Goal: Task Accomplishment & Management: Use online tool/utility

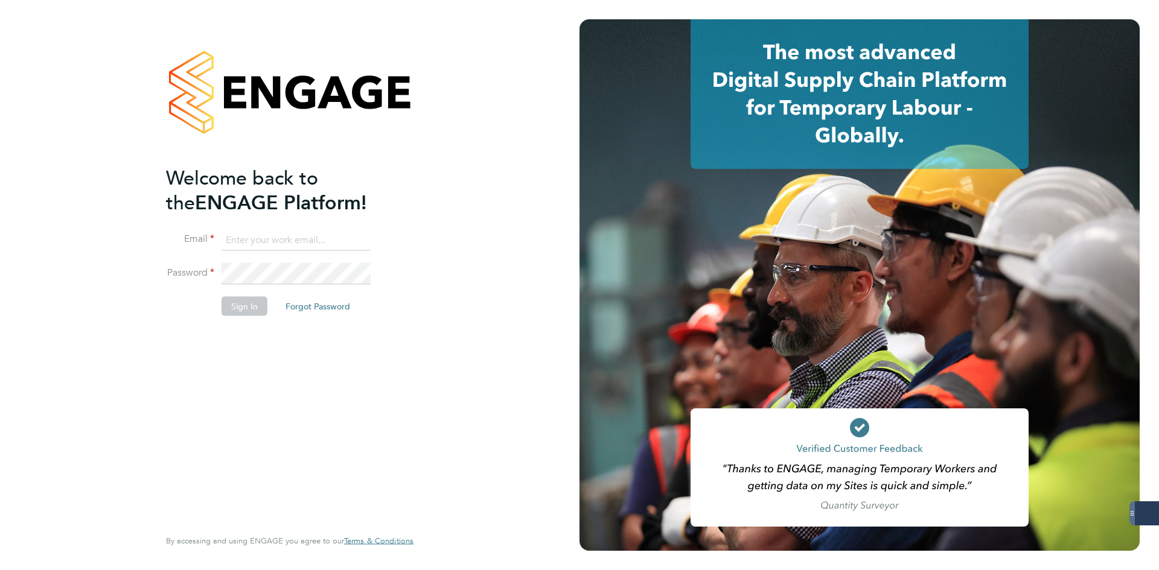
type input "[EMAIL_ADDRESS][DOMAIN_NAME]"
click at [231, 303] on button "Sign In" at bounding box center [245, 305] width 46 height 19
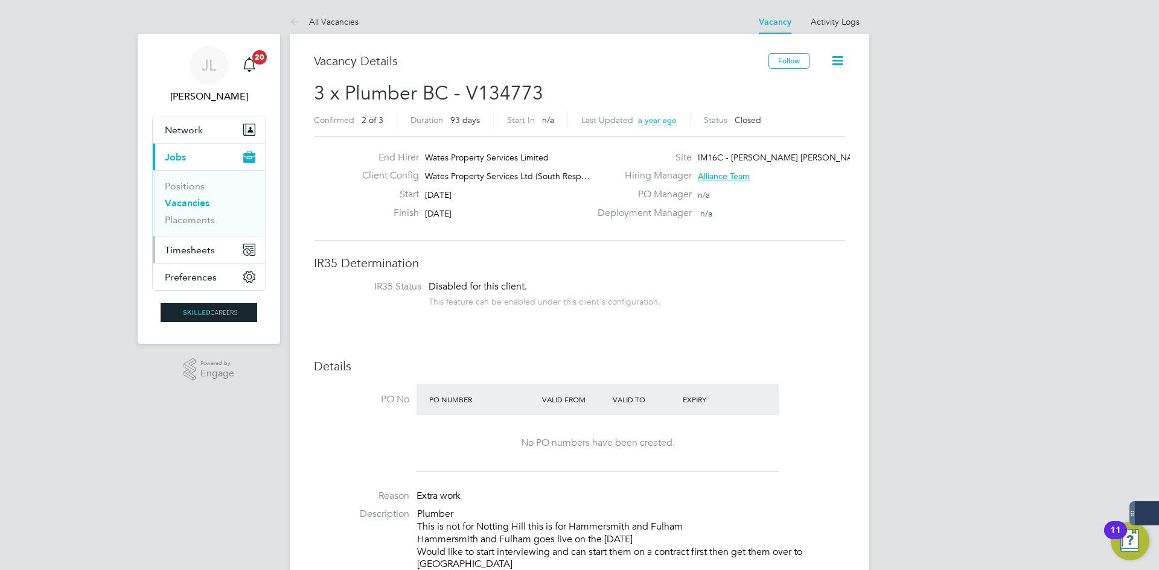
drag, startPoint x: 209, startPoint y: 248, endPoint x: 197, endPoint y: 244, distance: 12.4
click at [209, 248] on span "Timesheets" at bounding box center [190, 249] width 50 height 11
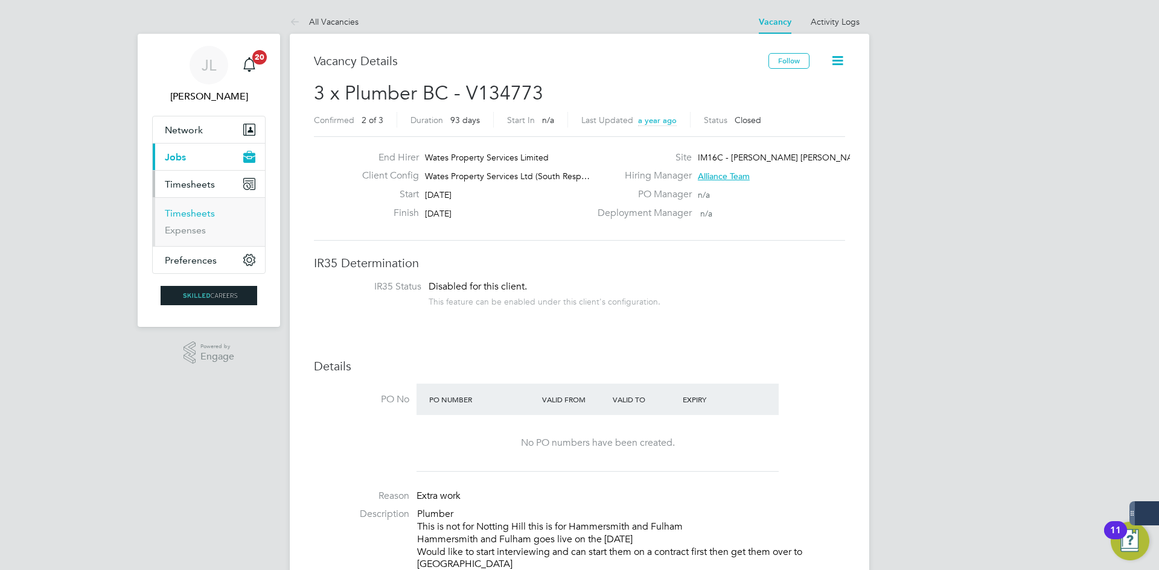
click at [206, 212] on link "Timesheets" at bounding box center [190, 213] width 50 height 11
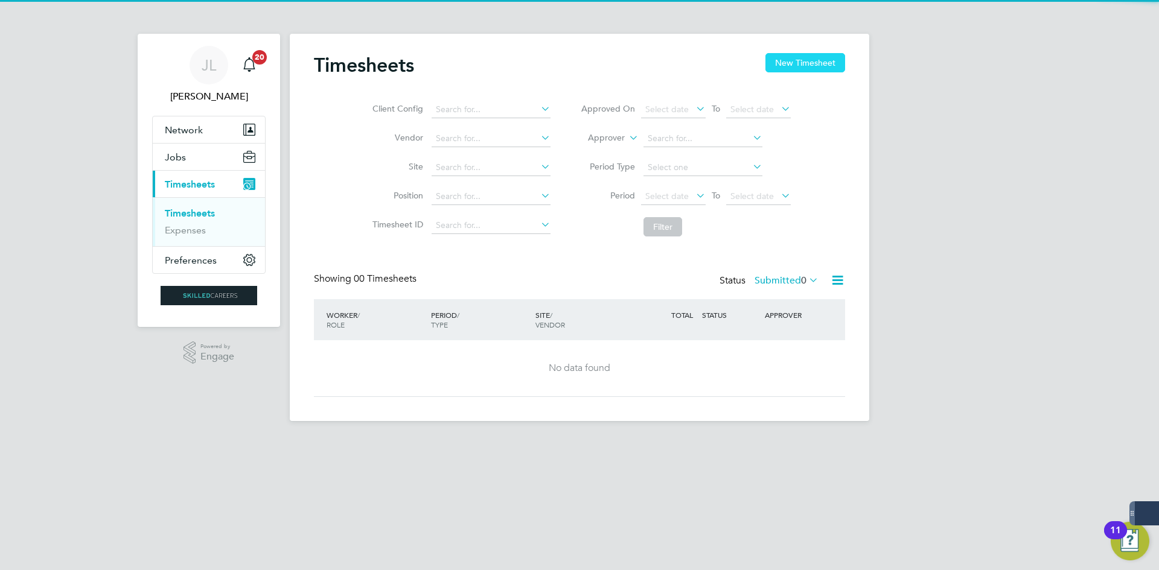
click at [828, 67] on button "New Timesheet" at bounding box center [805, 62] width 80 height 19
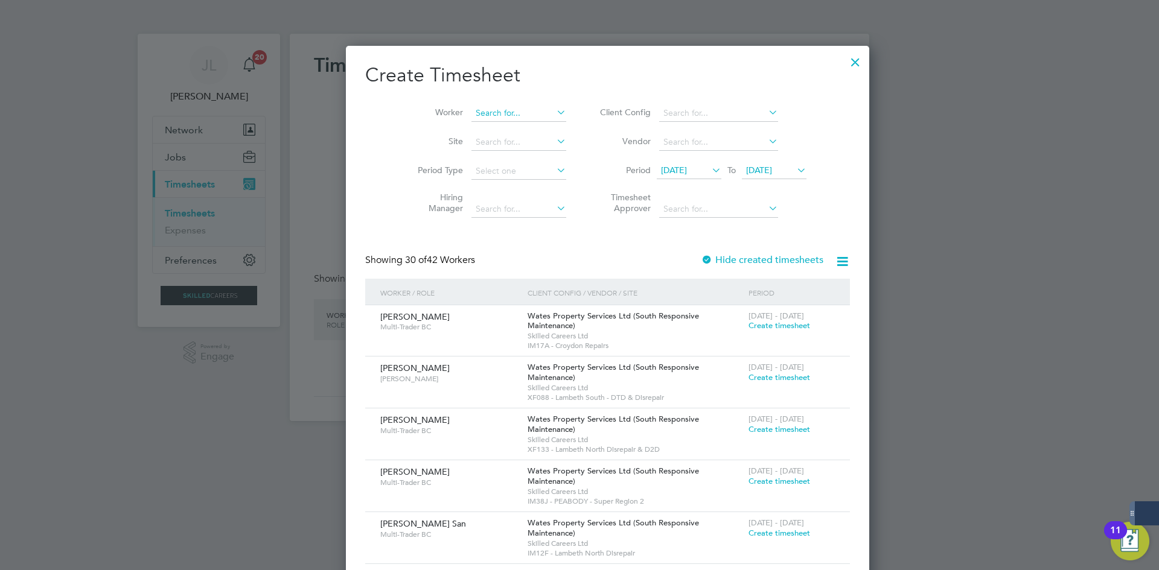
click at [491, 114] on input at bounding box center [518, 113] width 95 height 17
click at [500, 133] on li "Tyree ce Moses-Holmes" at bounding box center [517, 129] width 149 height 16
type input "Tyreece Moses-Holmes"
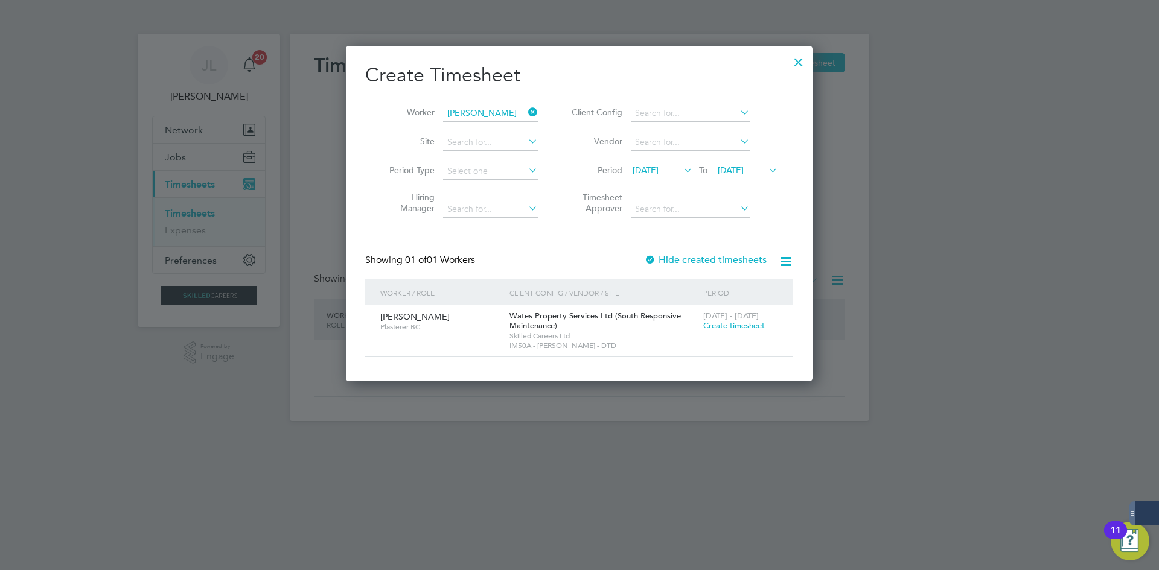
click at [526, 108] on icon at bounding box center [526, 112] width 0 height 17
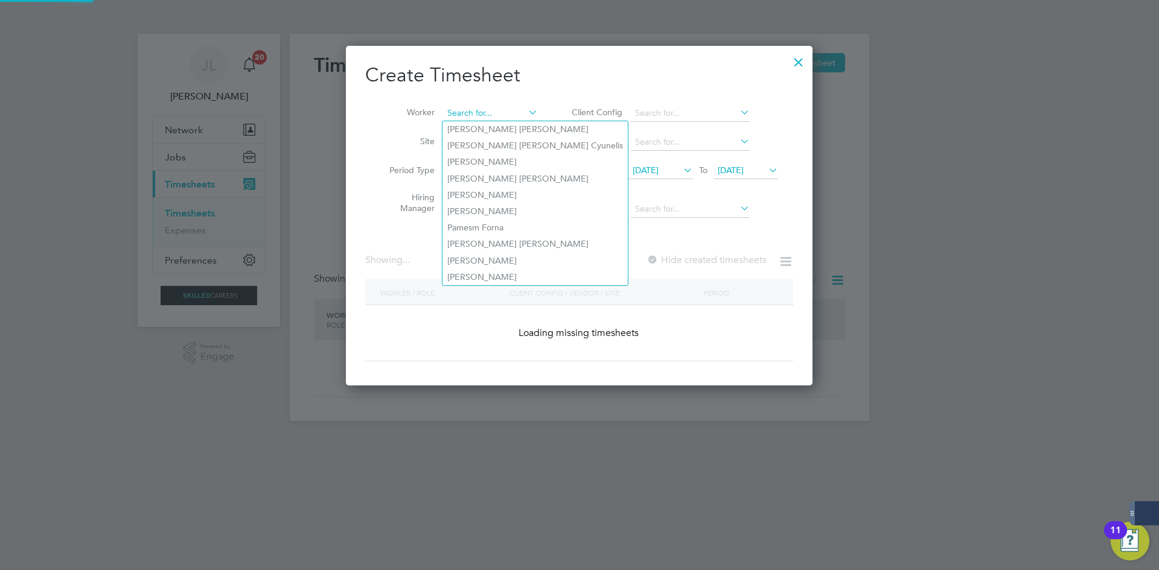
click at [491, 107] on input at bounding box center [490, 113] width 95 height 17
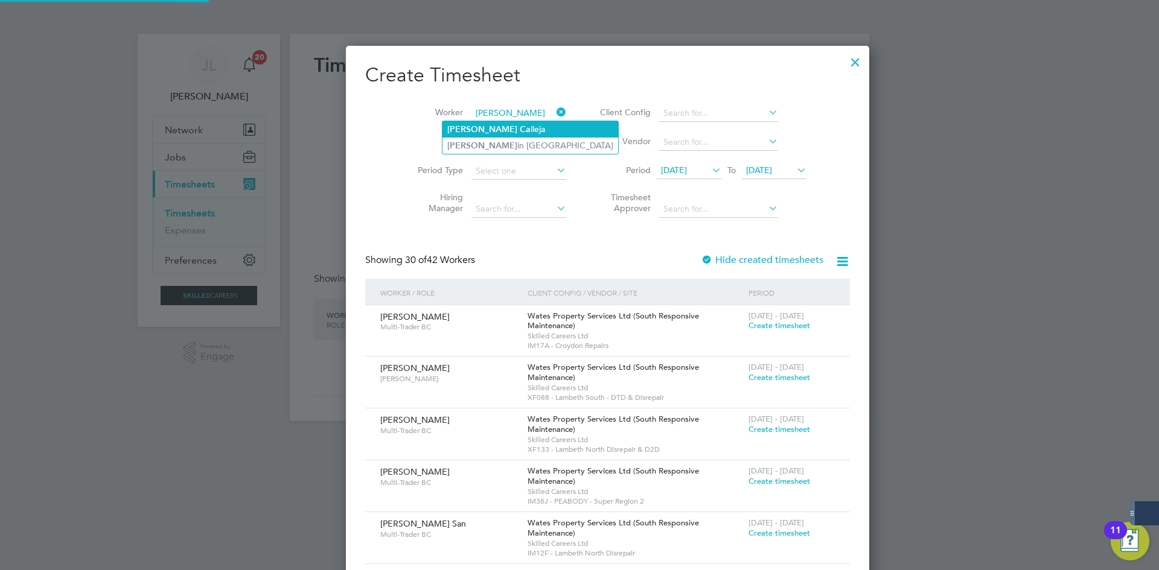
click at [509, 130] on li "Marc Ca lleja" at bounding box center [531, 129] width 176 height 16
type input "Marc Calleja"
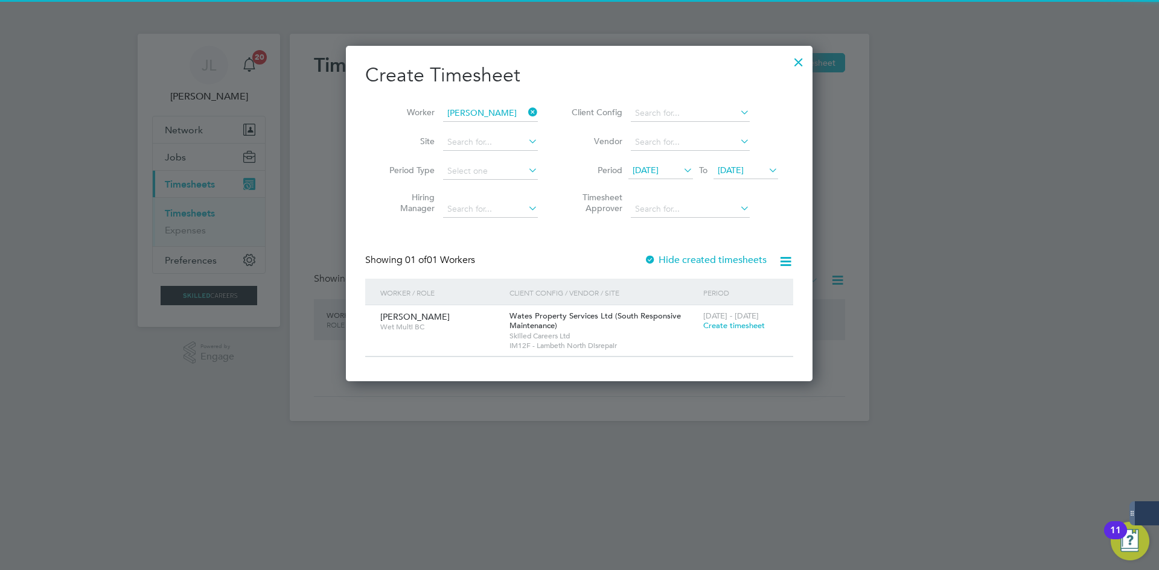
click at [707, 279] on div "Period" at bounding box center [740, 293] width 81 height 28
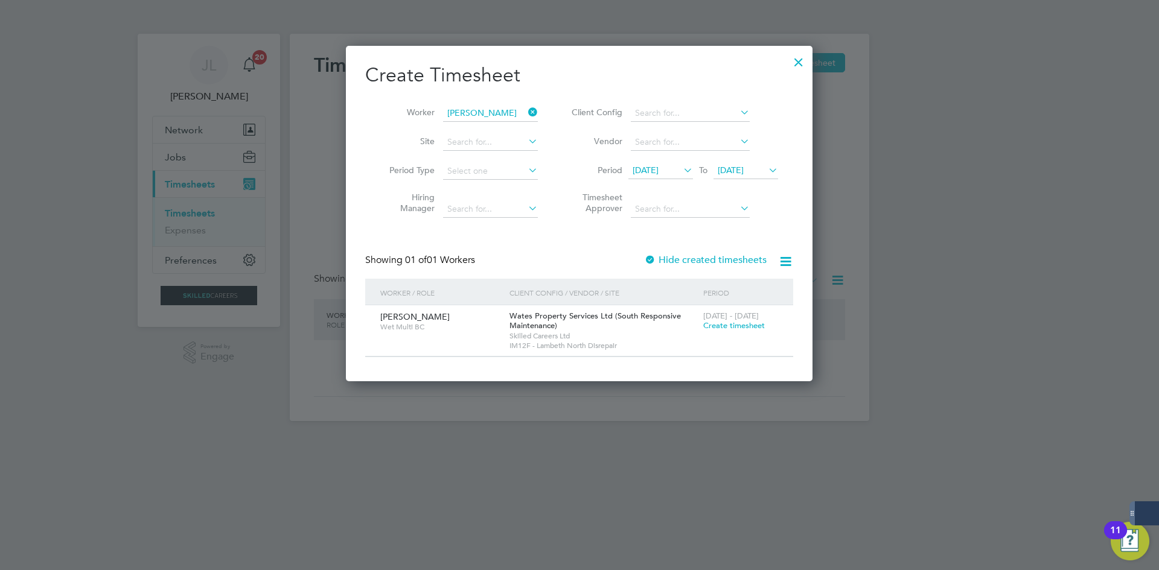
click at [526, 112] on icon at bounding box center [526, 112] width 0 height 17
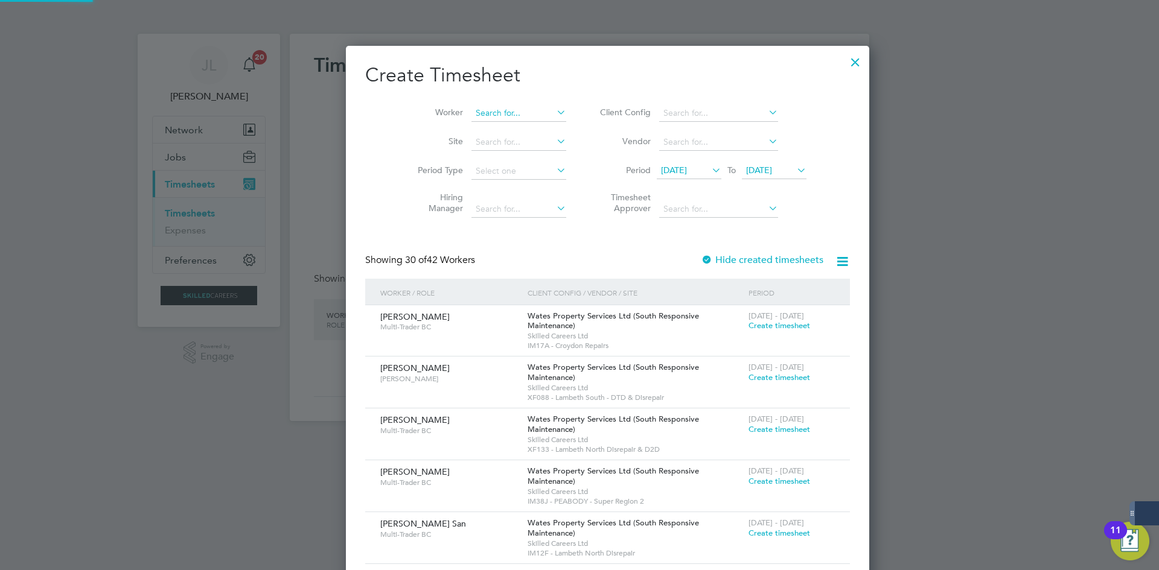
click at [471, 109] on input at bounding box center [518, 113] width 95 height 17
click at [477, 126] on li "Duong San" at bounding box center [491, 129] width 96 height 16
type input "Duong San"
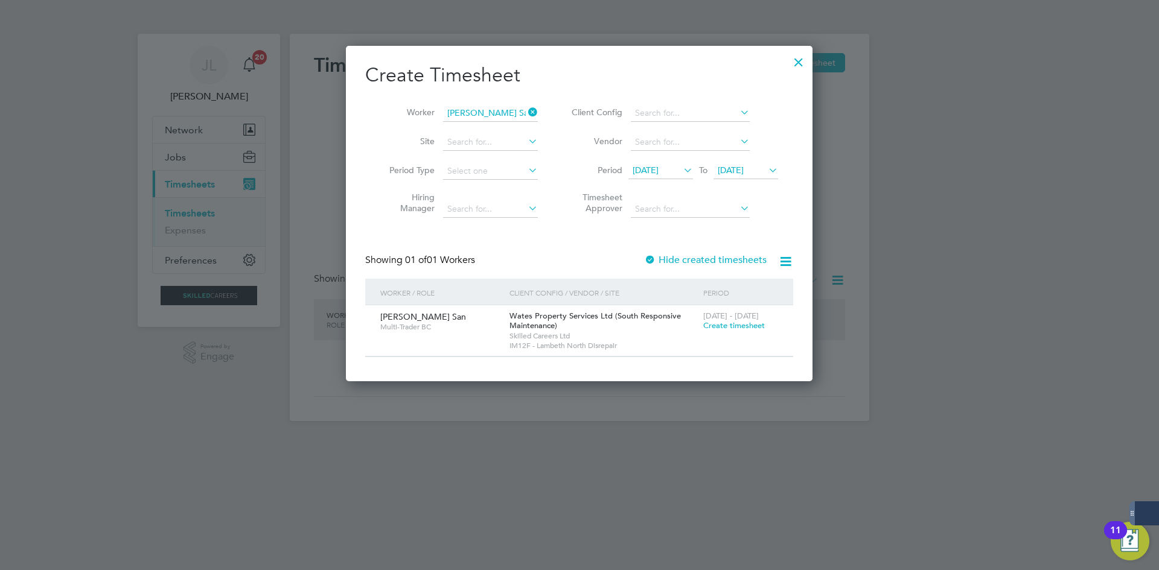
click at [802, 61] on div at bounding box center [799, 59] width 22 height 22
